Goal: Navigation & Orientation: Go to known website

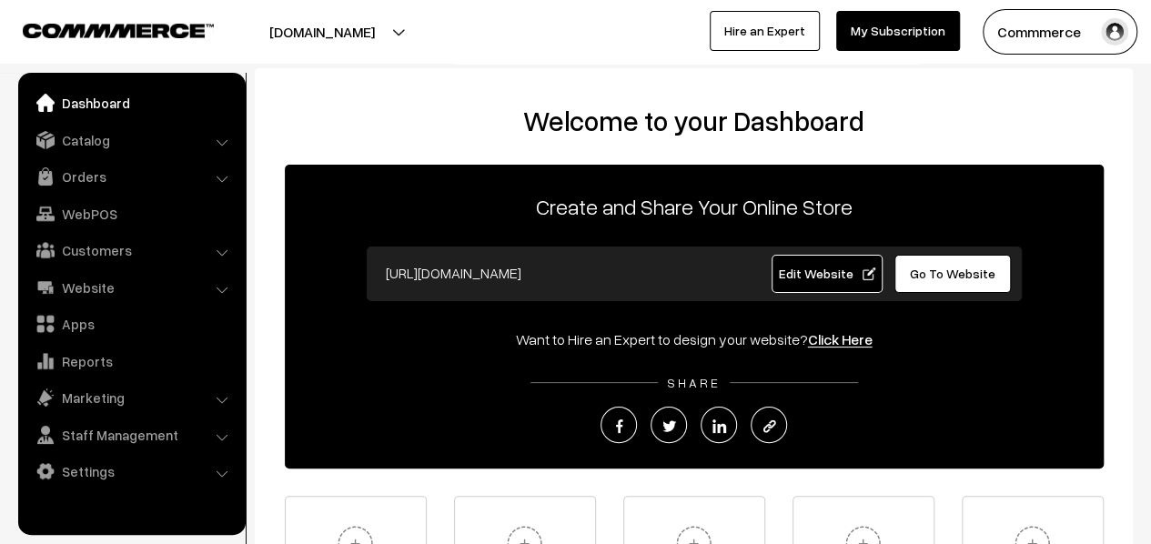
click at [948, 279] on span "Go To Website" at bounding box center [953, 273] width 86 height 15
drag, startPoint x: 447, startPoint y: 261, endPoint x: 375, endPoint y: 272, distance: 72.7
click at [377, 272] on input "[URL][DOMAIN_NAME]" at bounding box center [556, 273] width 359 height 36
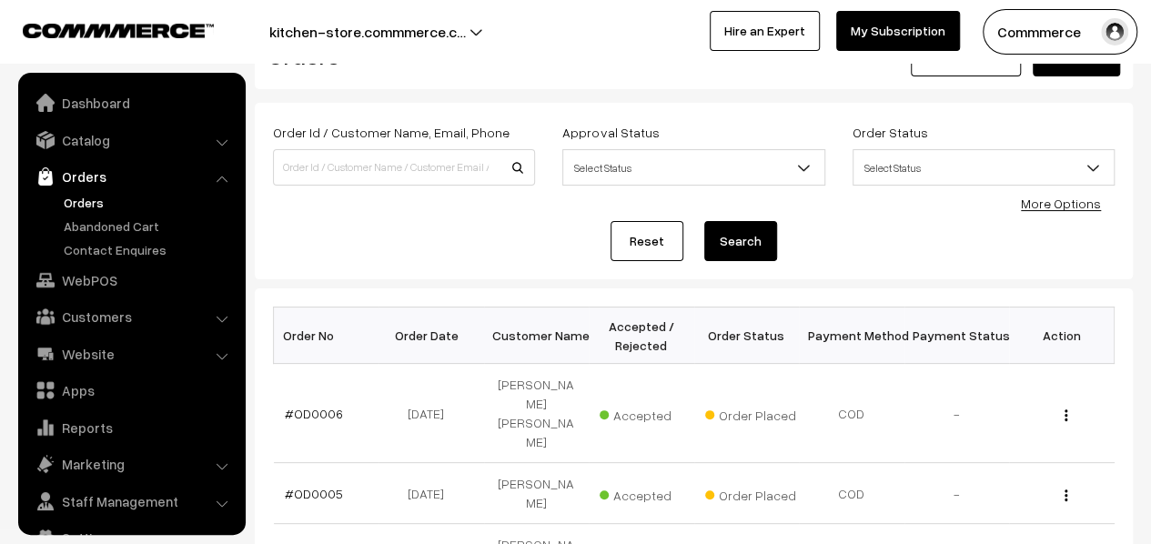
scroll to position [36, 0]
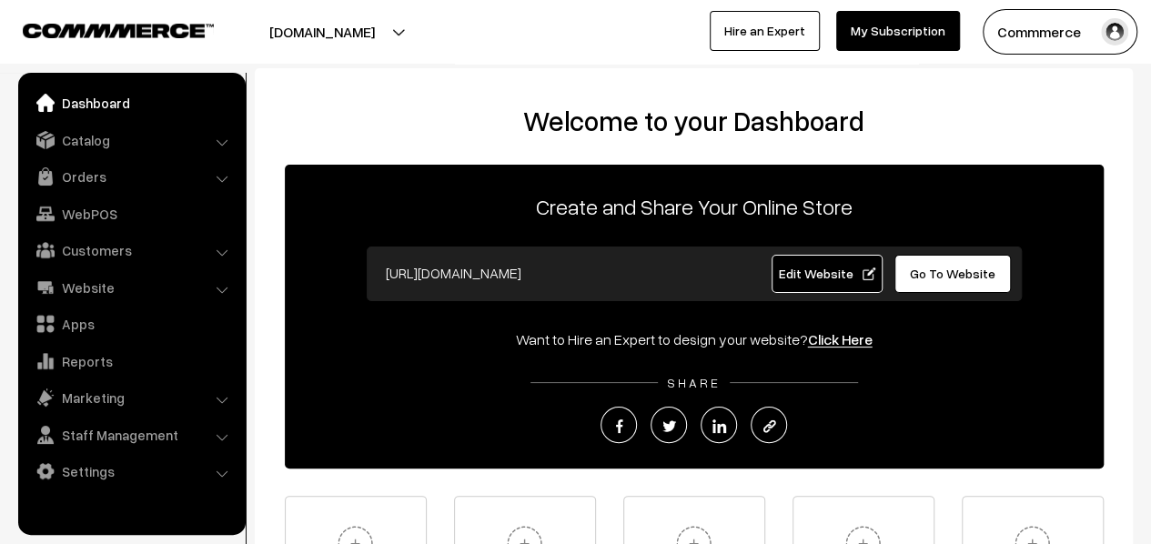
click at [829, 281] on link "Edit Website" at bounding box center [826, 274] width 111 height 38
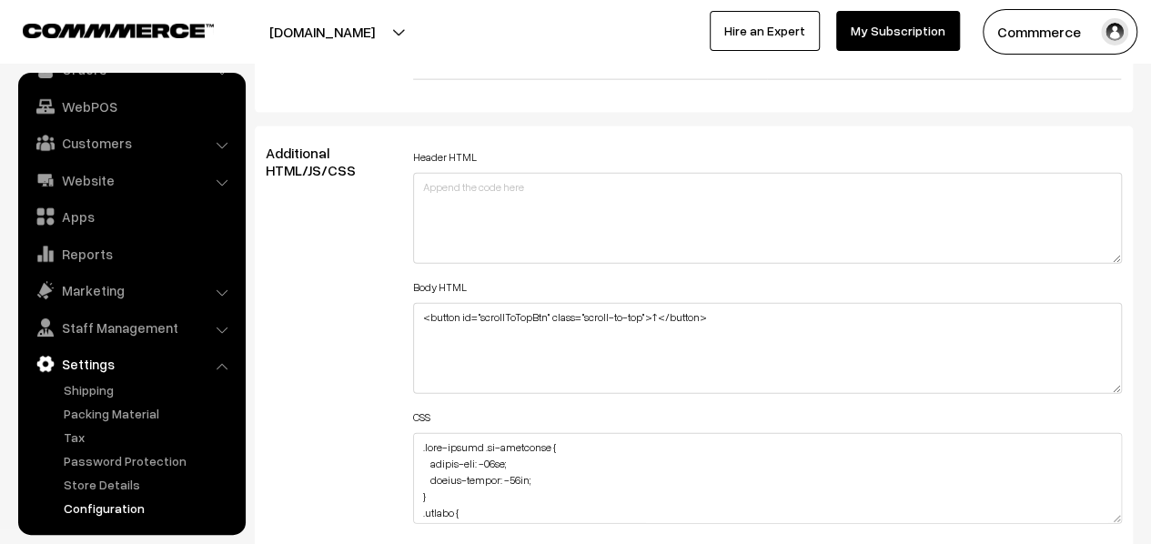
scroll to position [2092, 0]
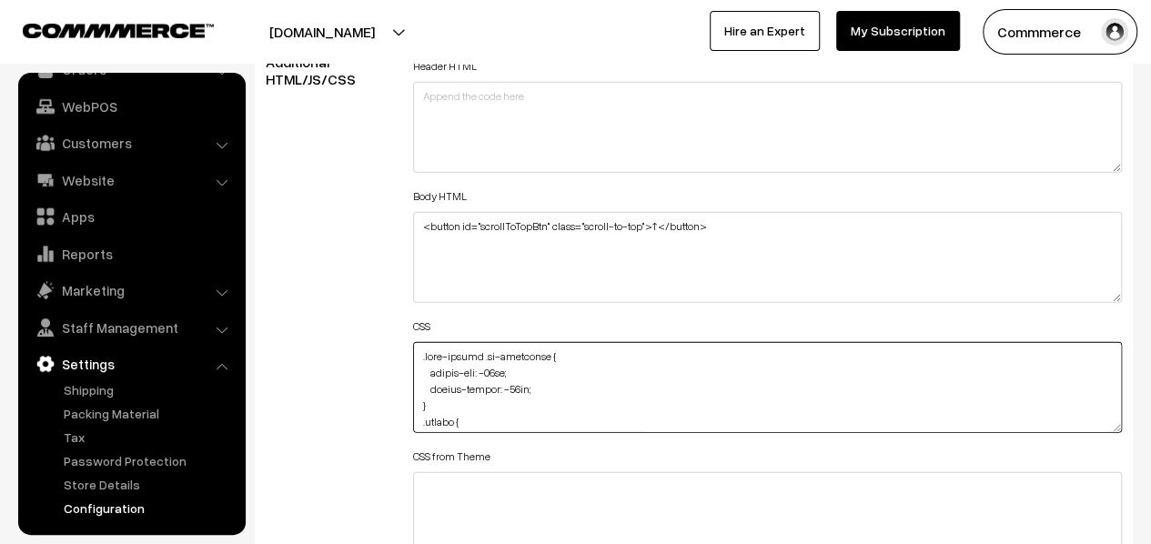
click at [534, 387] on textarea at bounding box center [767, 387] width 709 height 91
drag, startPoint x: 548, startPoint y: 387, endPoint x: 526, endPoint y: 385, distance: 21.9
click at [526, 385] on textarea "To enrich screen reader interactions, please activate Accessibility in Grammarl…" at bounding box center [767, 387] width 709 height 91
click at [670, 359] on textarea "To enrich screen reader interactions, please activate Accessibility in Grammarl…" at bounding box center [767, 387] width 709 height 91
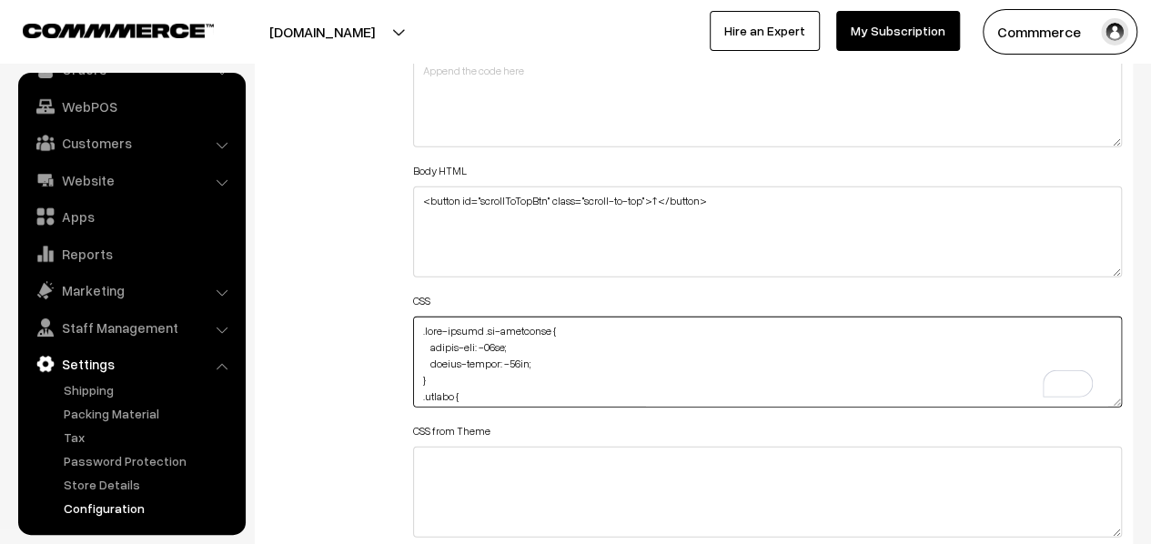
scroll to position [2183, 0]
